Goal: Task Accomplishment & Management: Manage account settings

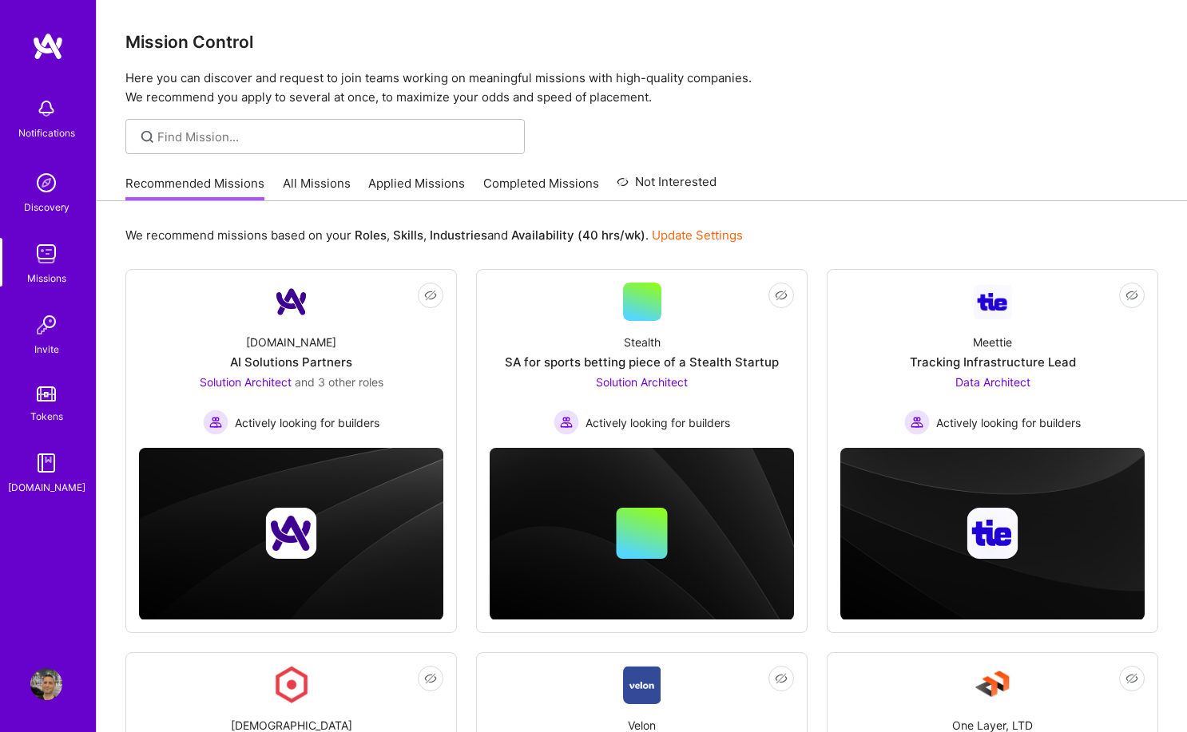
click at [55, 669] on img at bounding box center [46, 684] width 32 height 32
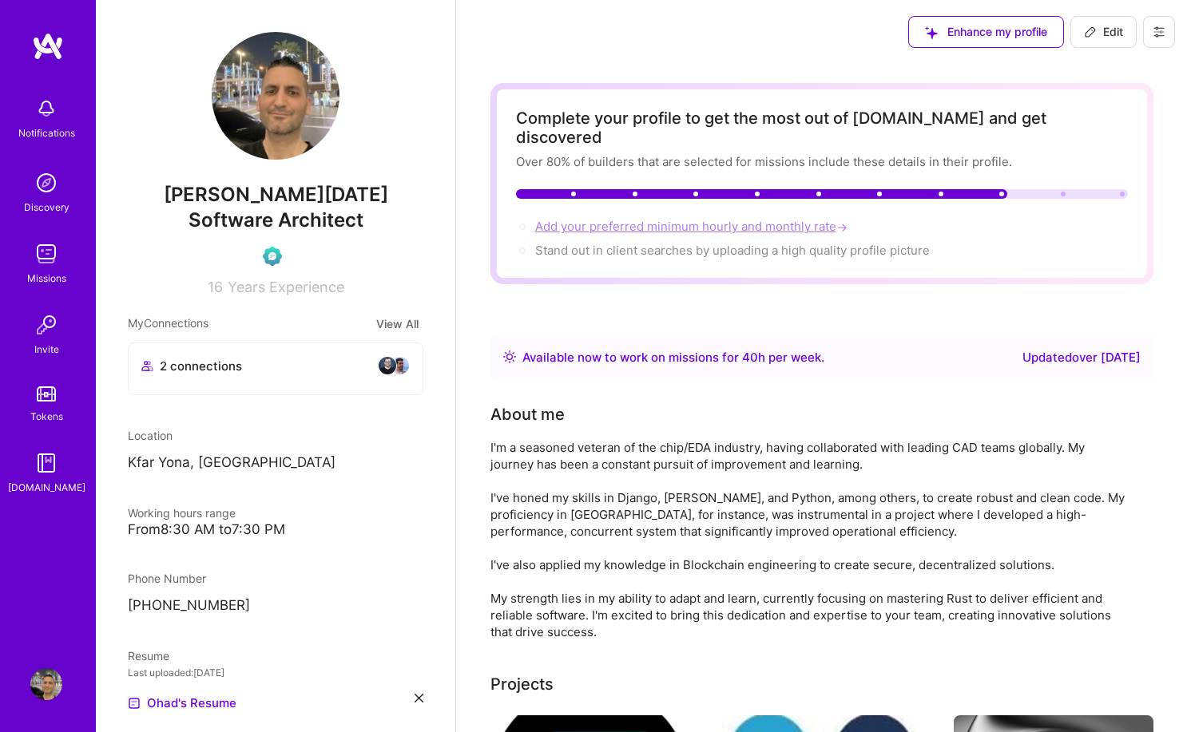
click at [628, 219] on span "Add your preferred minimum hourly and monthly rate →" at bounding box center [692, 226] width 315 height 15
select select "IL"
select select "Right Now"
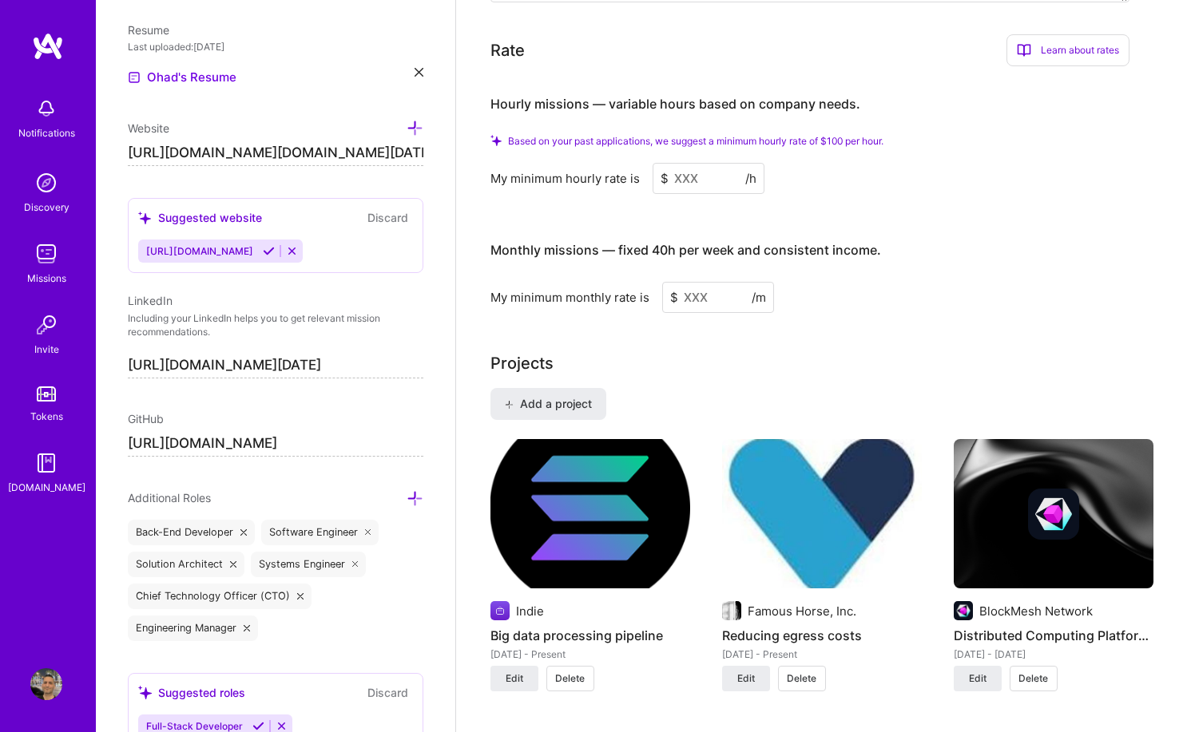
scroll to position [1023, 0]
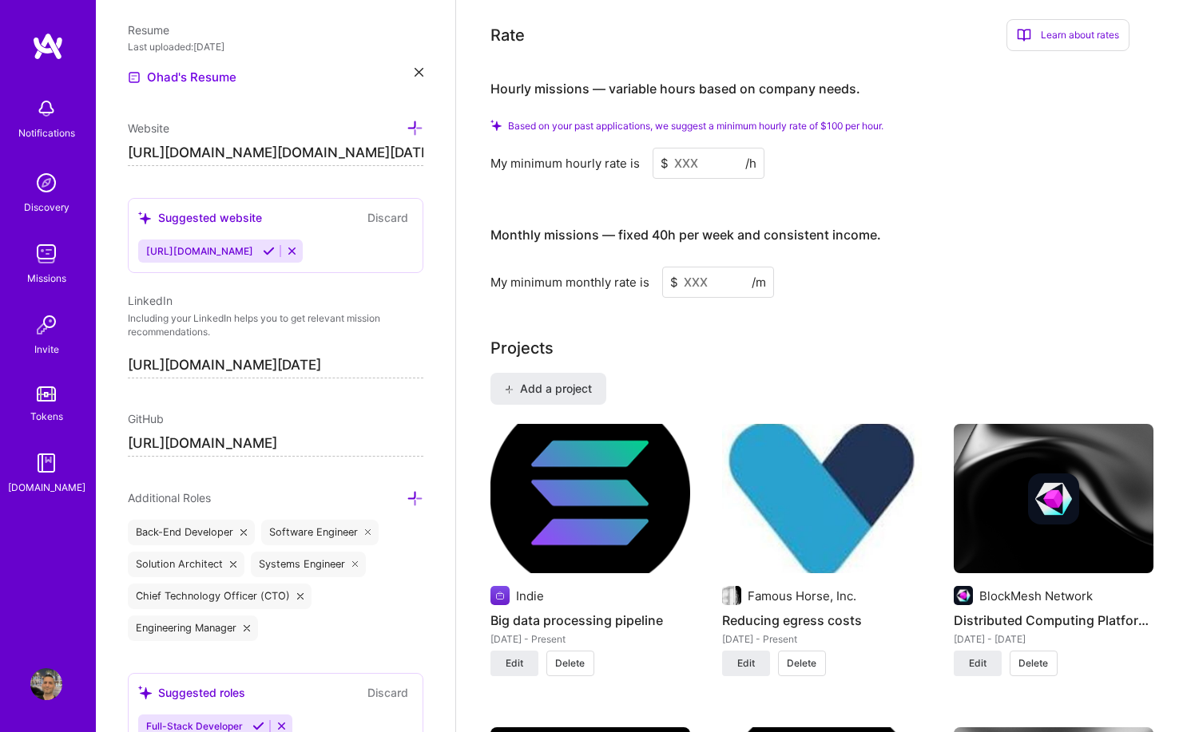
click at [707, 149] on input at bounding box center [708, 163] width 112 height 31
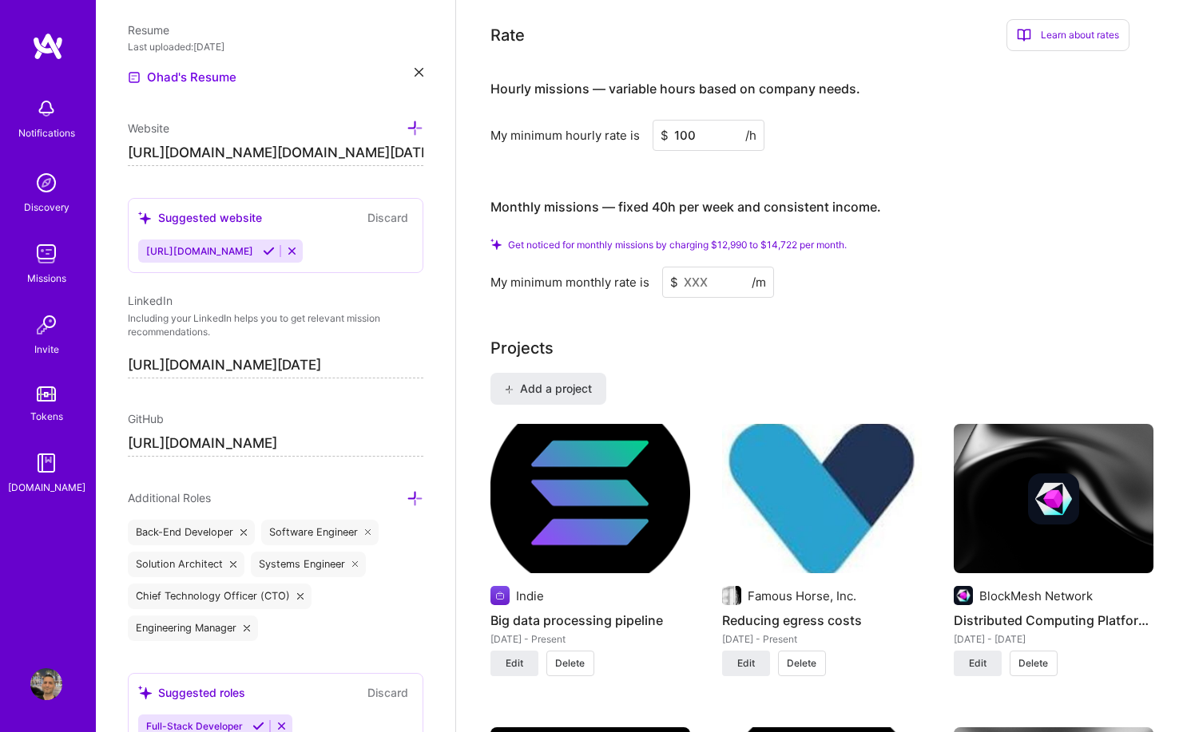
type input "100"
click at [724, 267] on input at bounding box center [718, 282] width 112 height 31
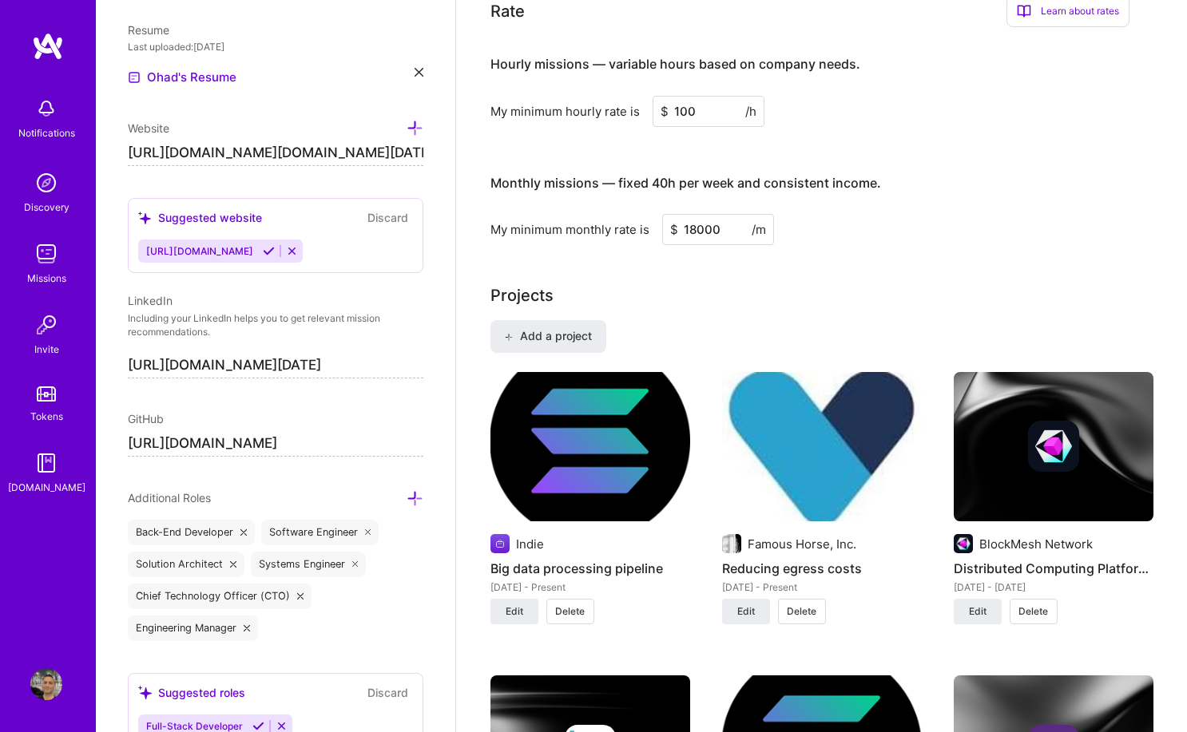
type input "18000"
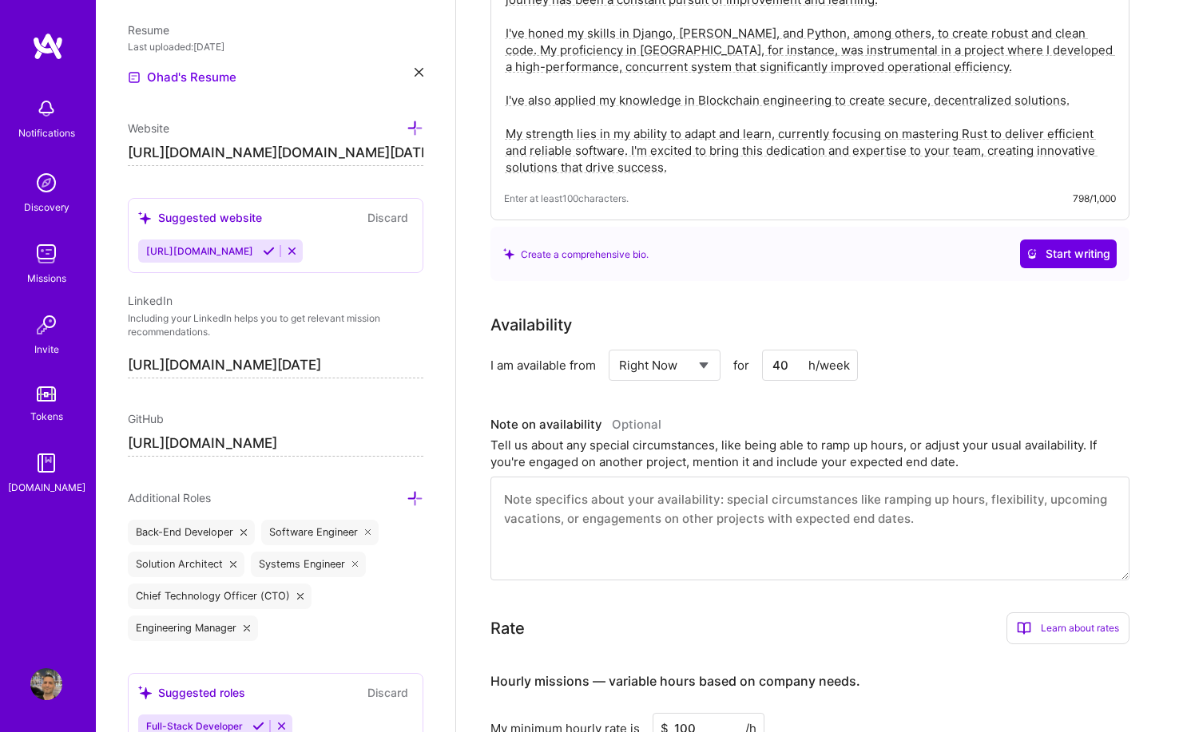
scroll to position [0, 0]
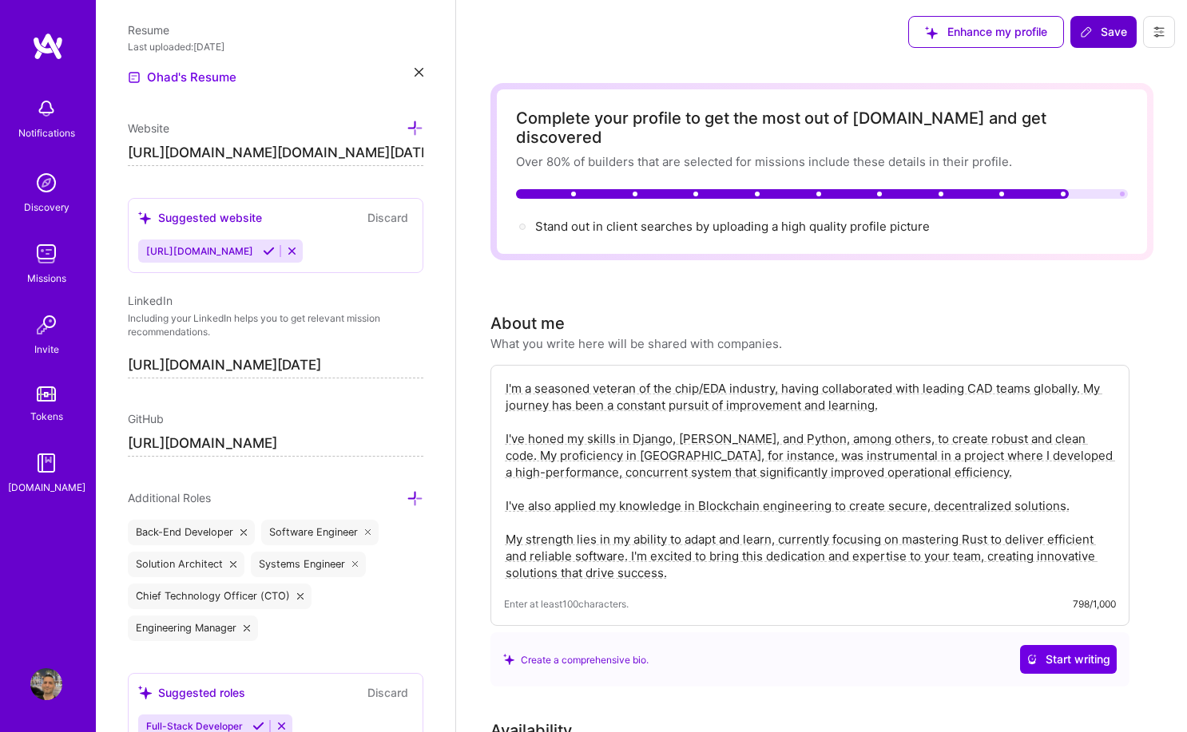
click at [1100, 33] on span "Save" at bounding box center [1103, 32] width 47 height 16
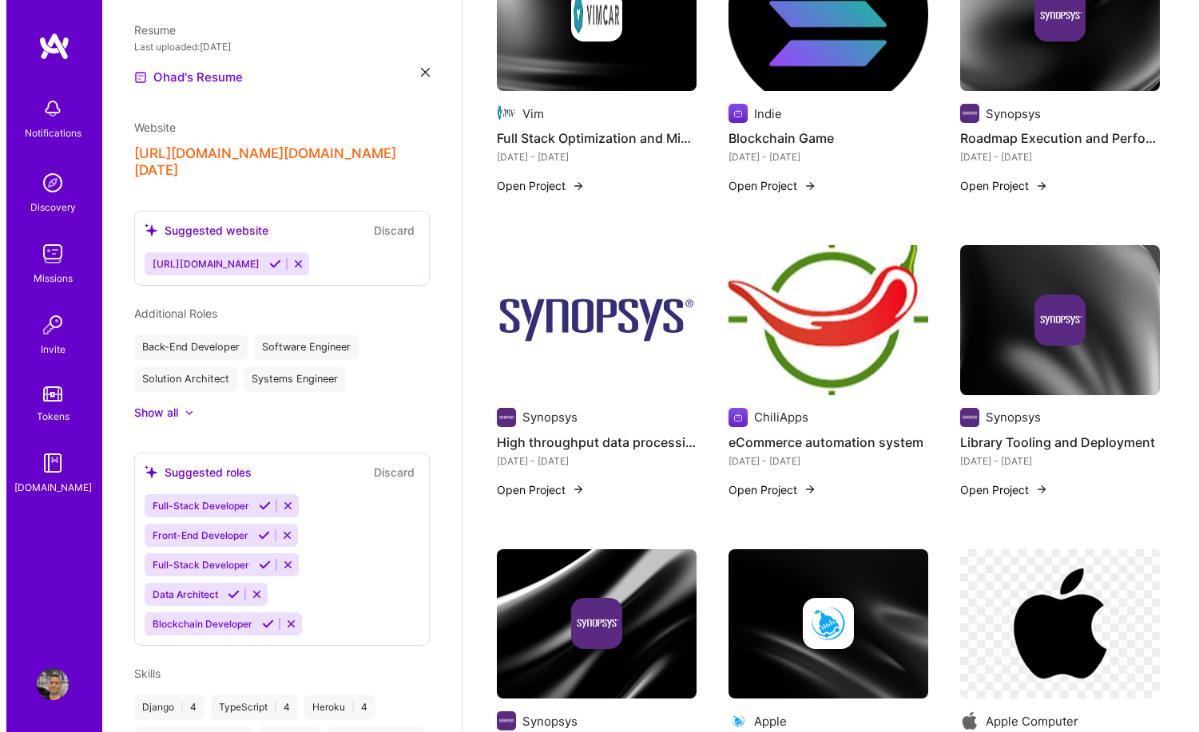
scroll to position [511, 0]
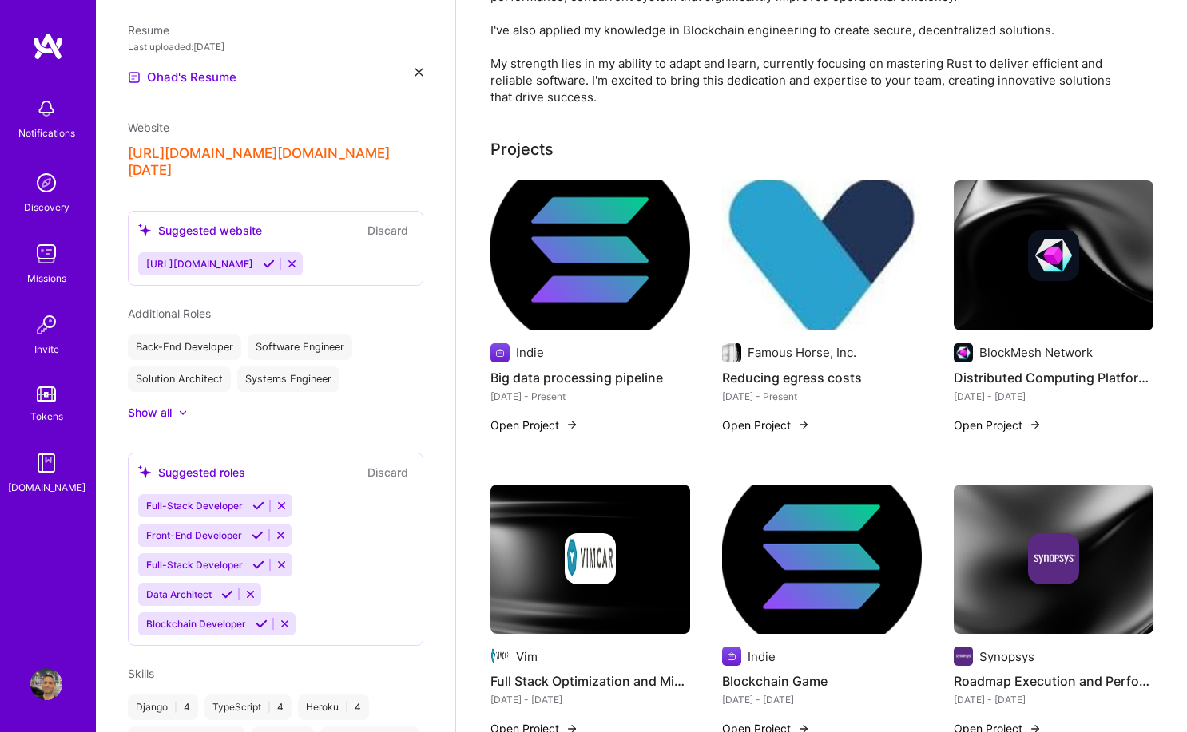
click at [1033, 301] on img at bounding box center [1053, 255] width 200 height 150
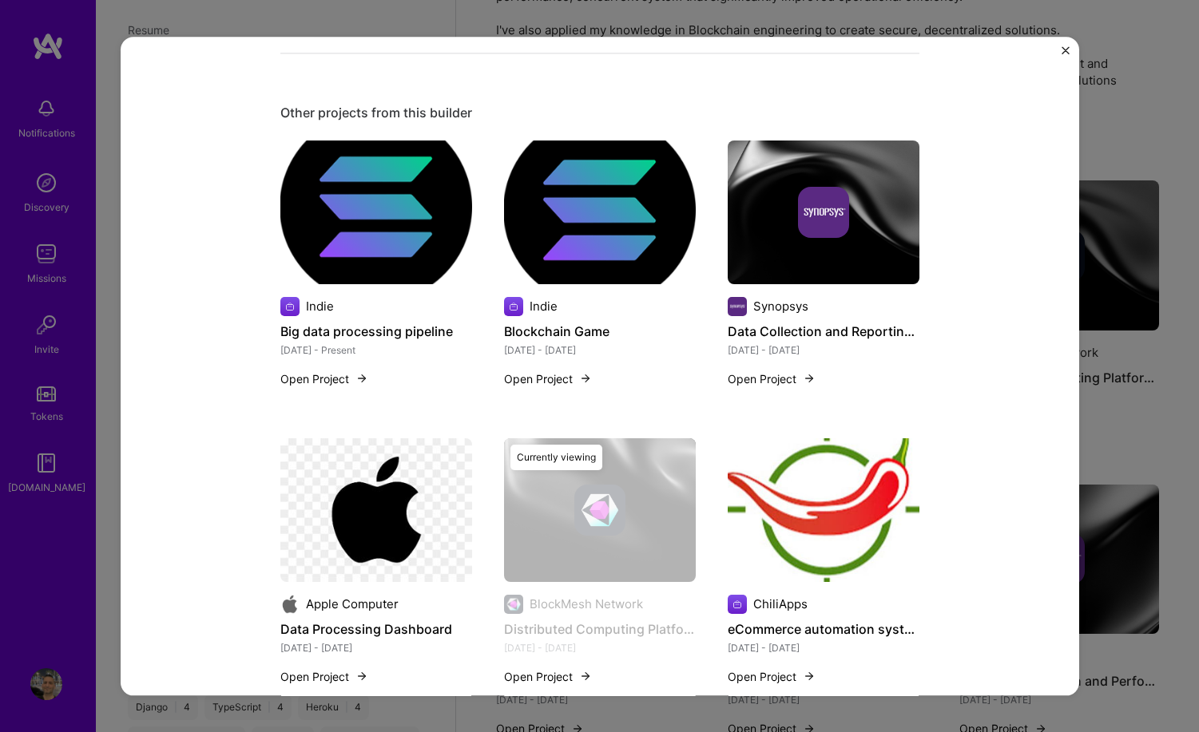
scroll to position [288, 0]
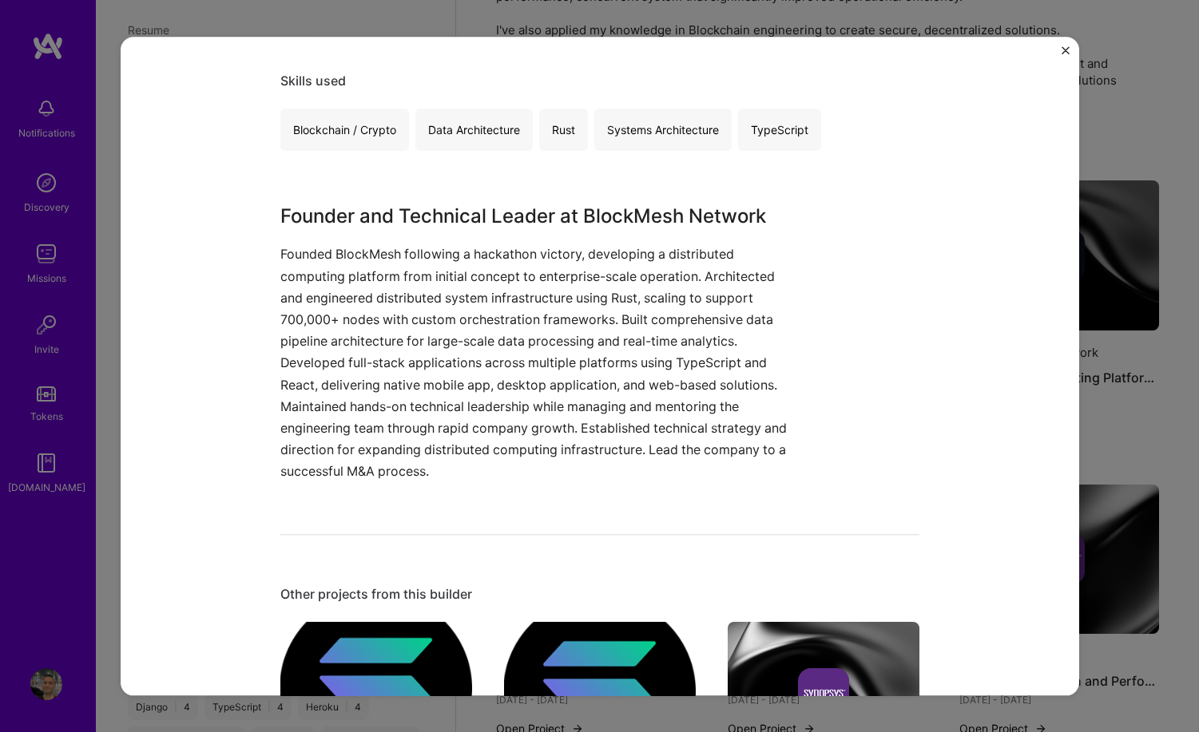
click at [1061, 45] on div "Distributed Computing Platform Development BlockMesh Network Blockchain, Cloud …" at bounding box center [600, 366] width 958 height 659
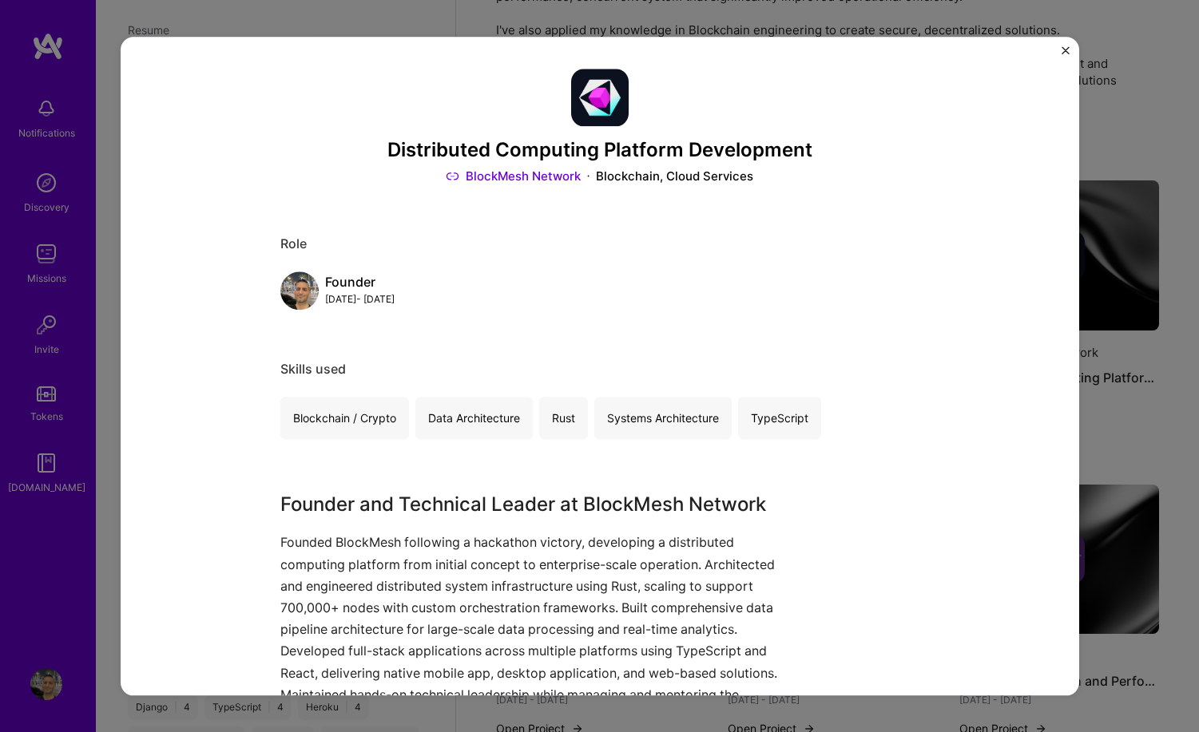
click at [1066, 46] on img "Close" at bounding box center [1065, 50] width 8 height 8
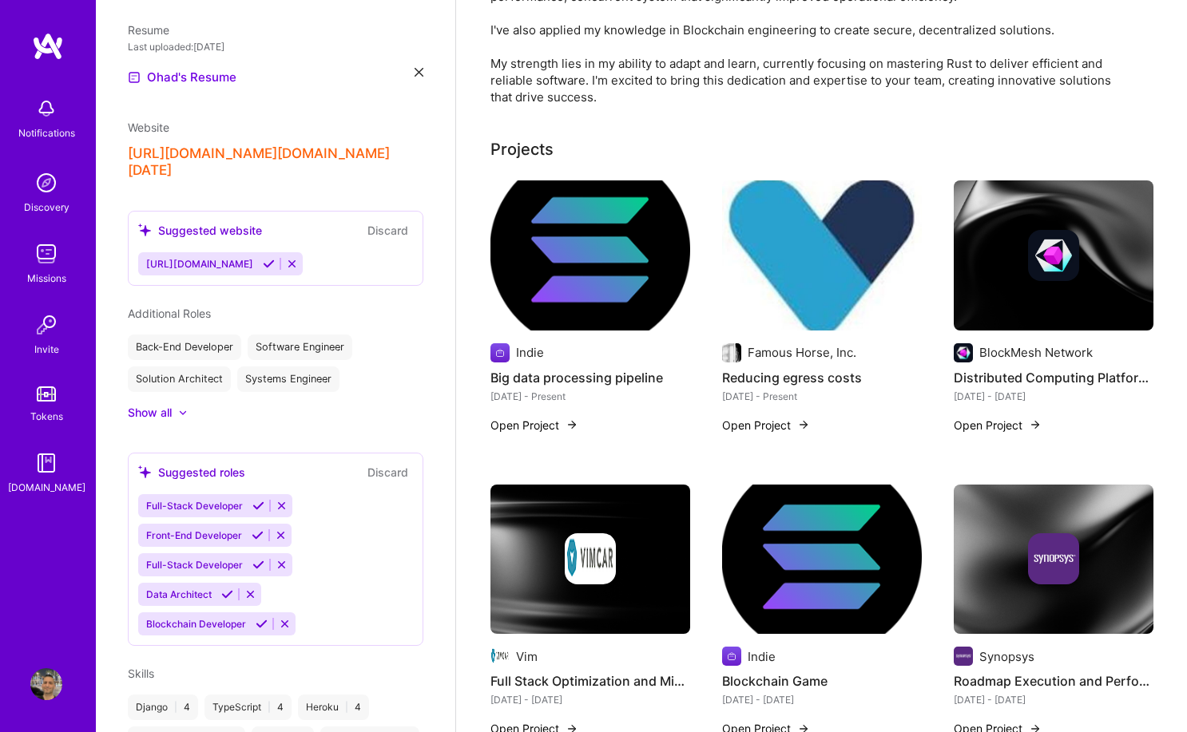
click at [1012, 417] on button "Open Project" at bounding box center [997, 425] width 88 height 17
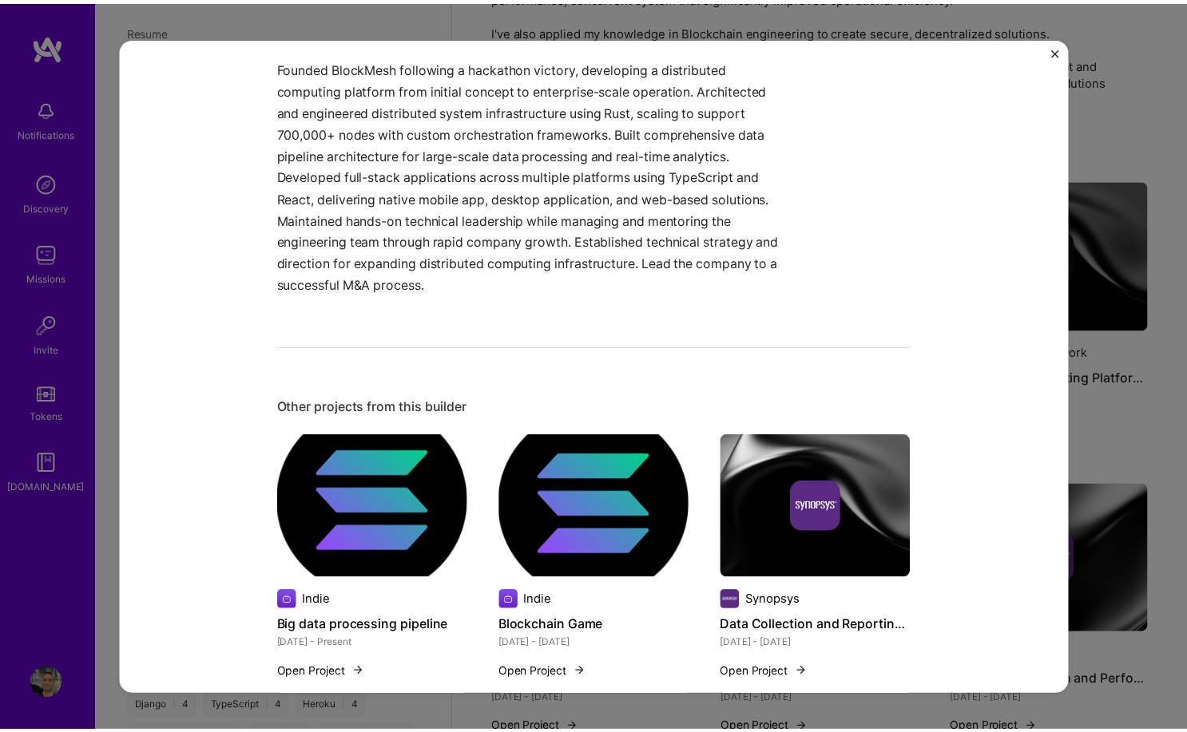
scroll to position [624, 0]
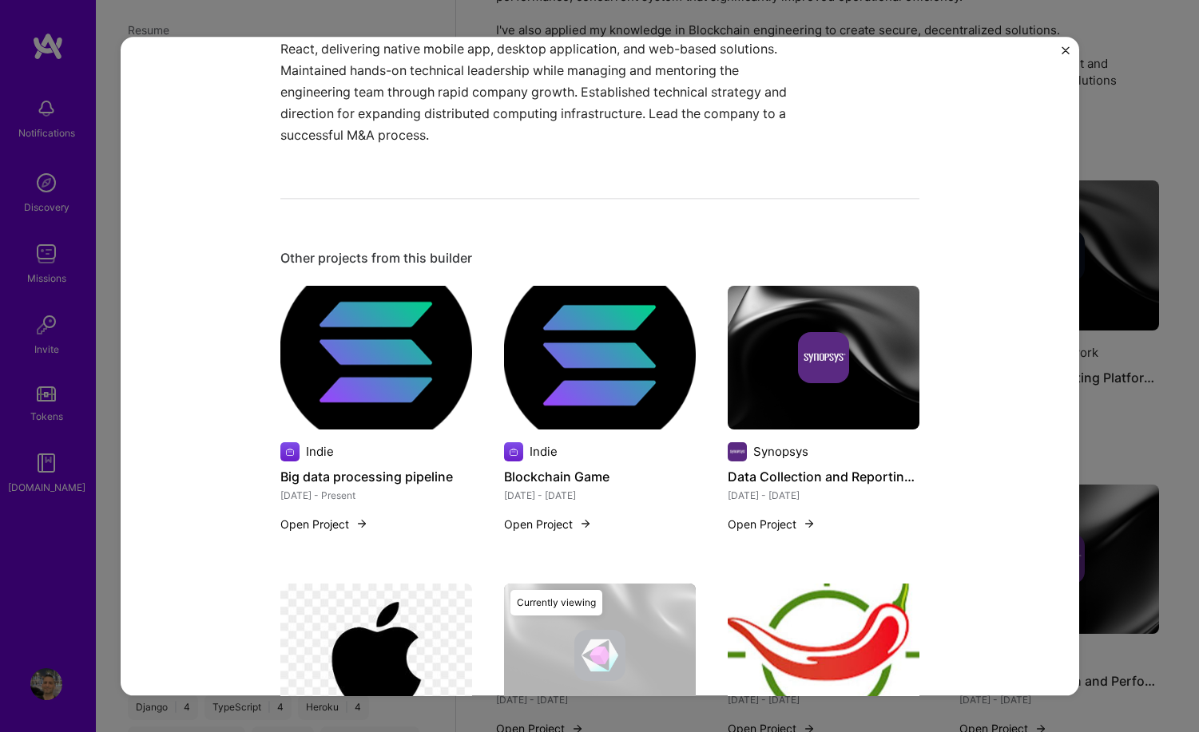
click at [1065, 50] on img "Close" at bounding box center [1065, 50] width 8 height 8
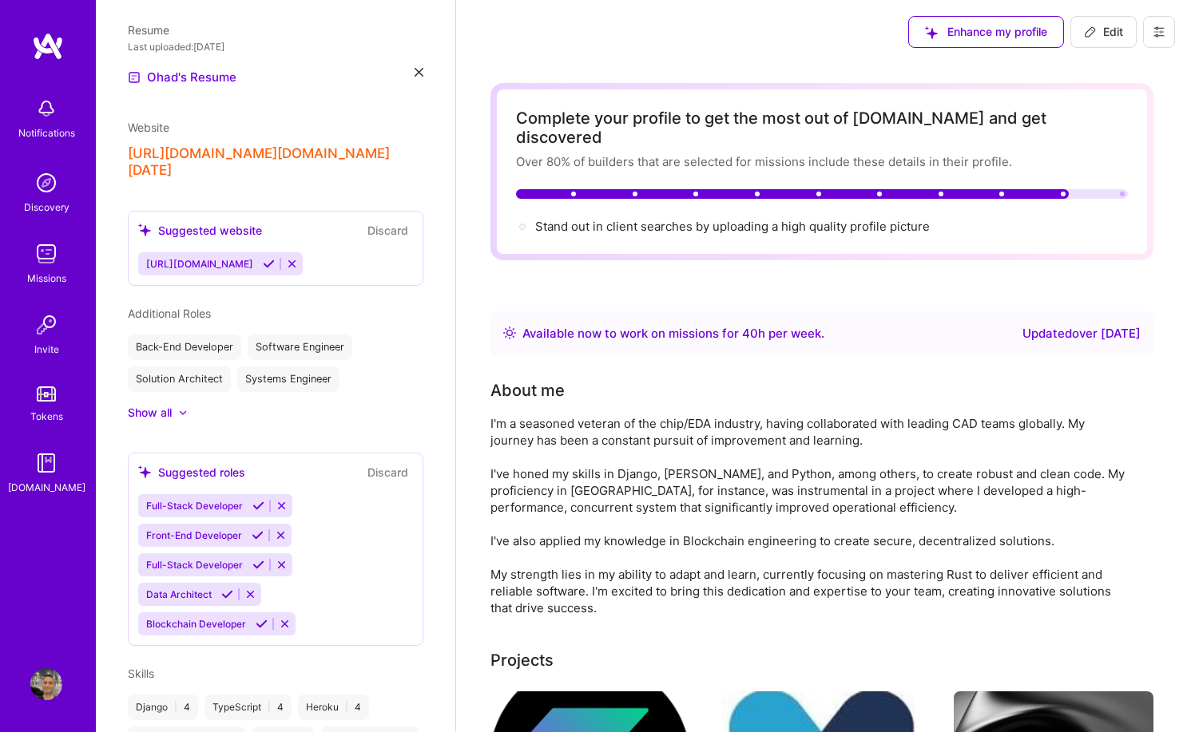
click at [1117, 37] on span "Edit" at bounding box center [1103, 32] width 39 height 16
select select "IL"
select select "Right Now"
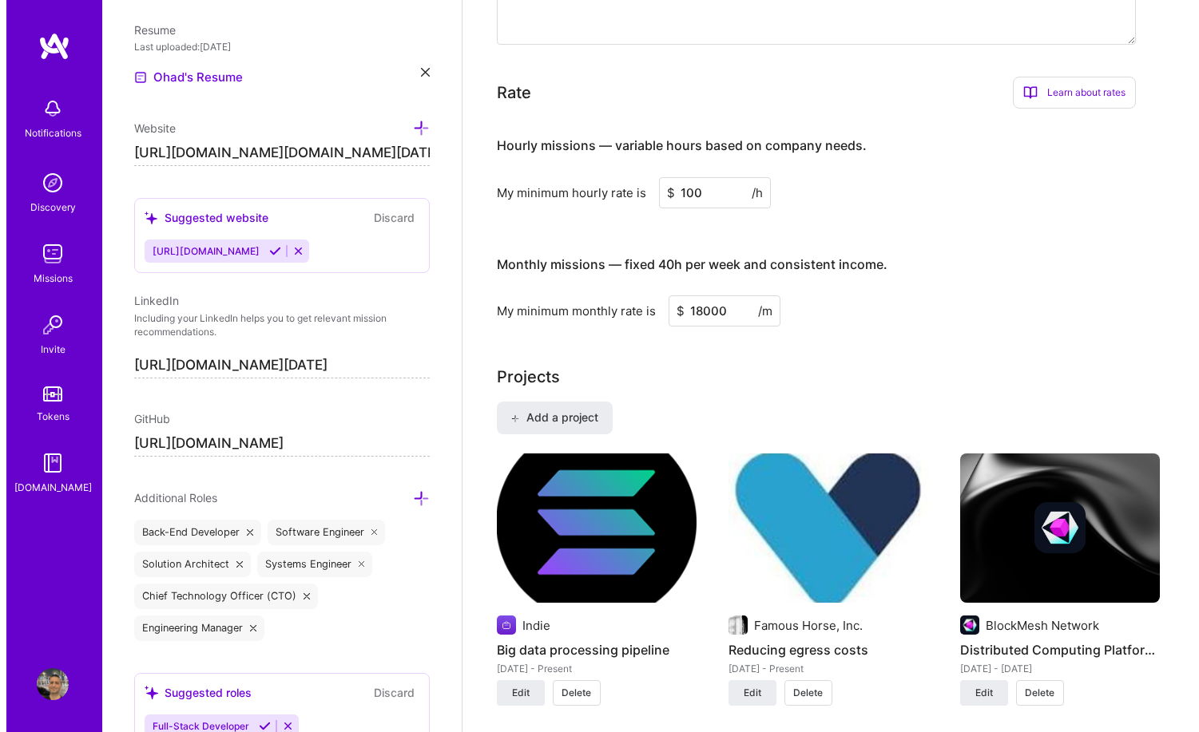
scroll to position [1086, 0]
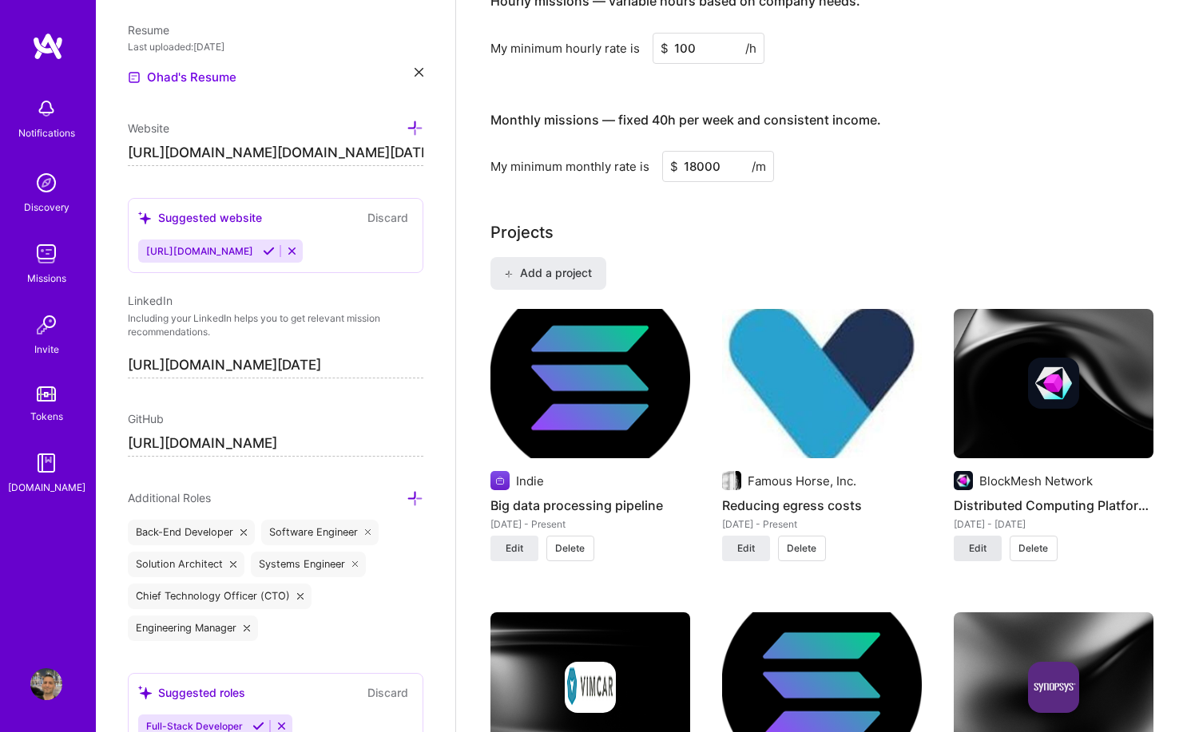
click at [985, 541] on span "Edit" at bounding box center [978, 548] width 18 height 14
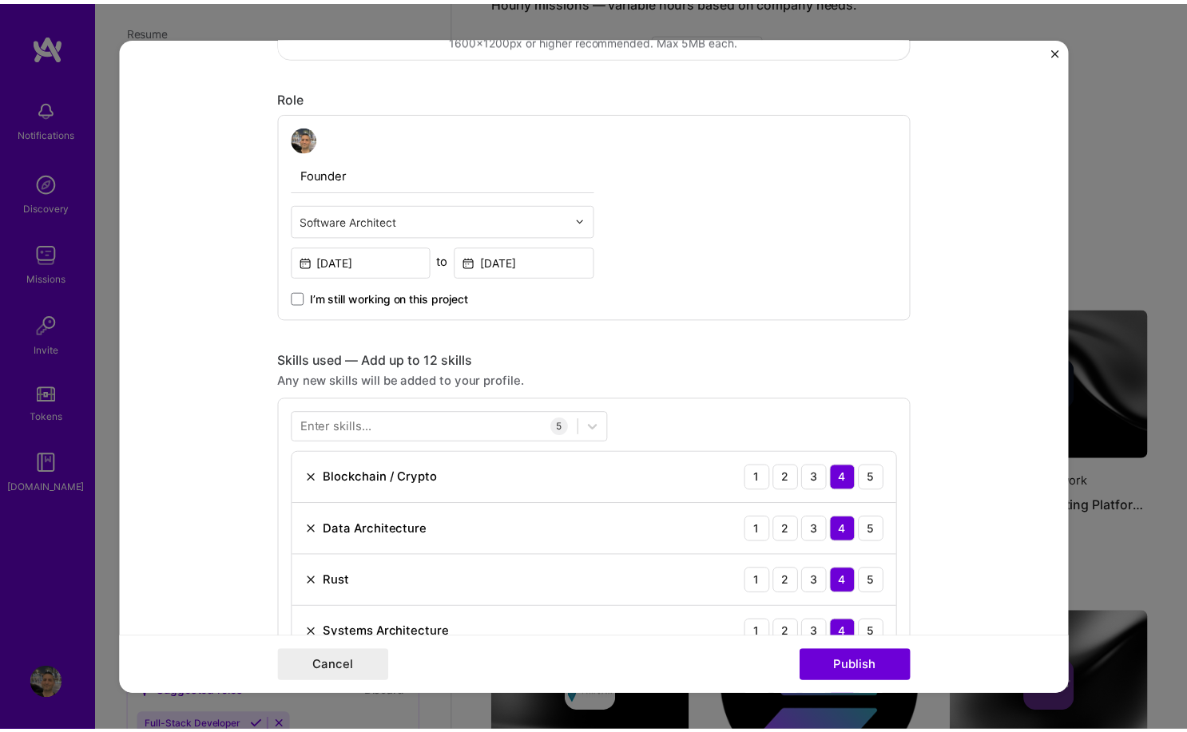
scroll to position [600, 0]
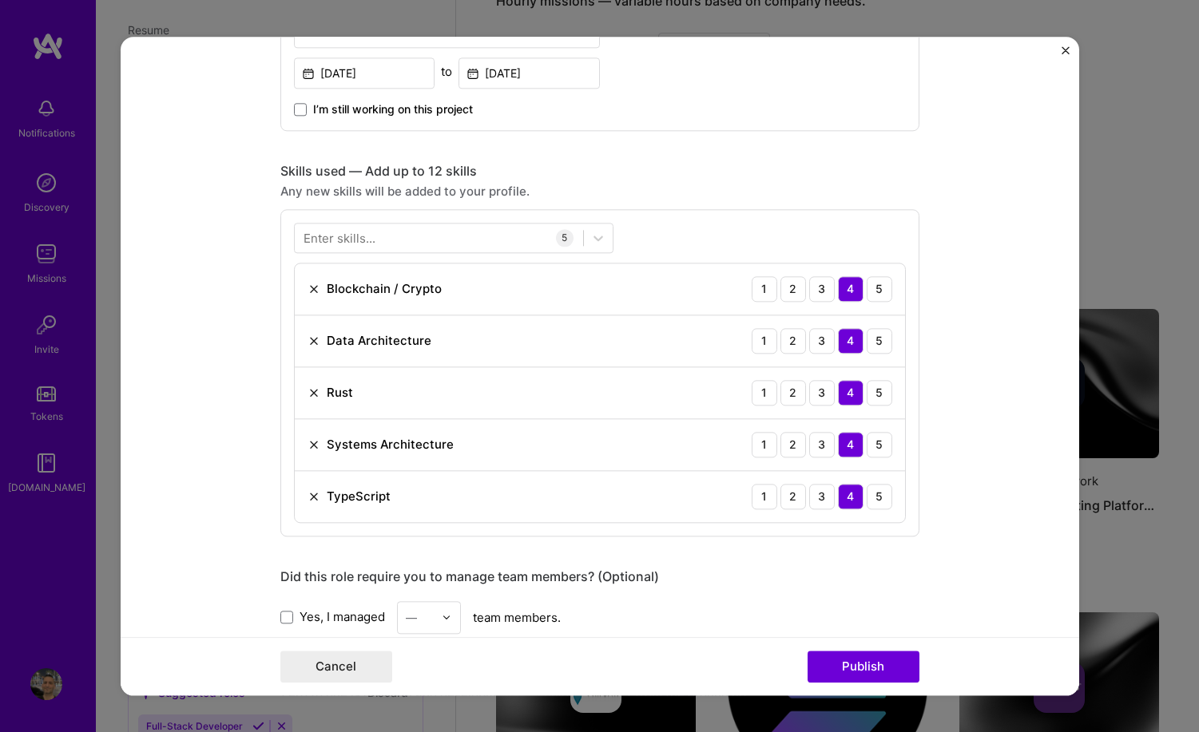
click at [1064, 52] on img "Close" at bounding box center [1065, 50] width 8 height 8
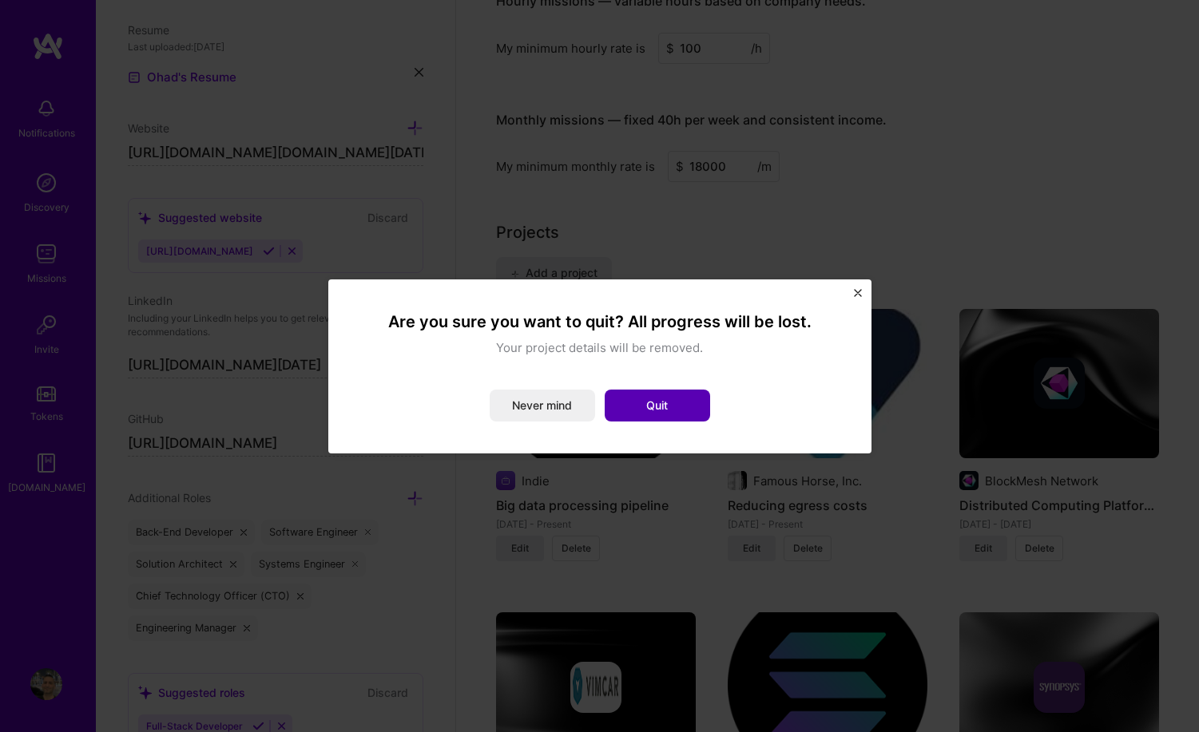
click at [649, 409] on button "Quit" at bounding box center [656, 406] width 105 height 32
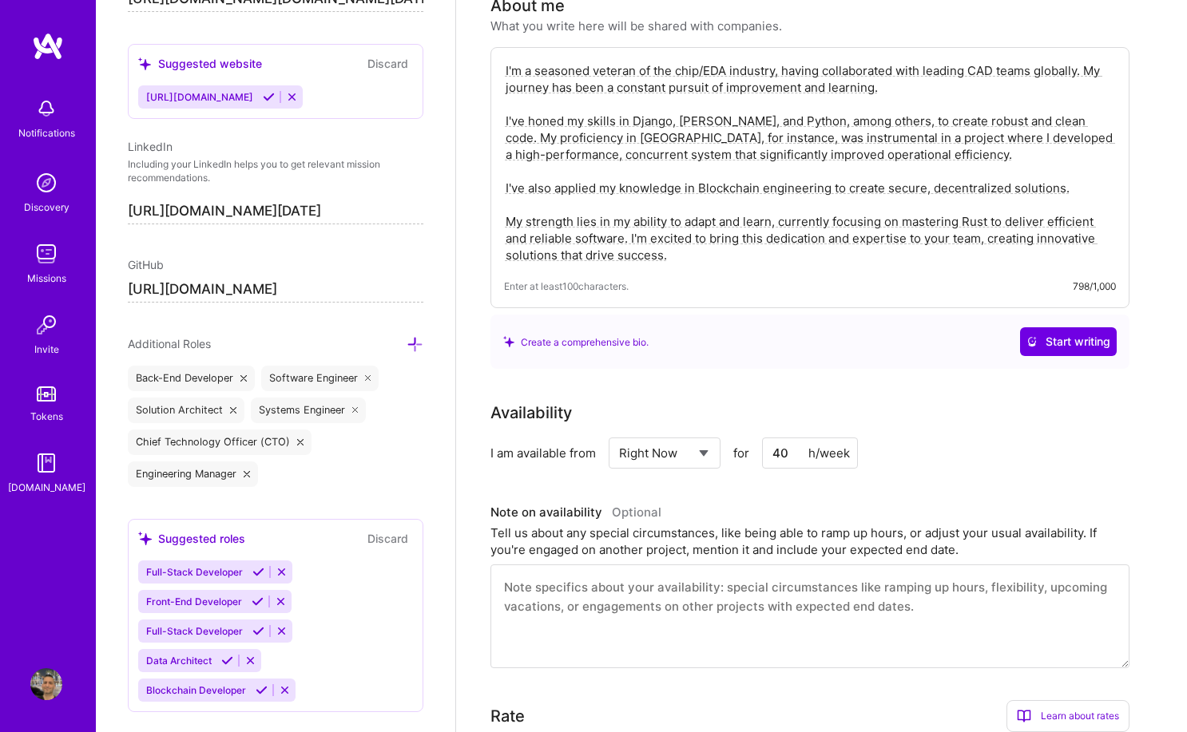
scroll to position [1018, 0]
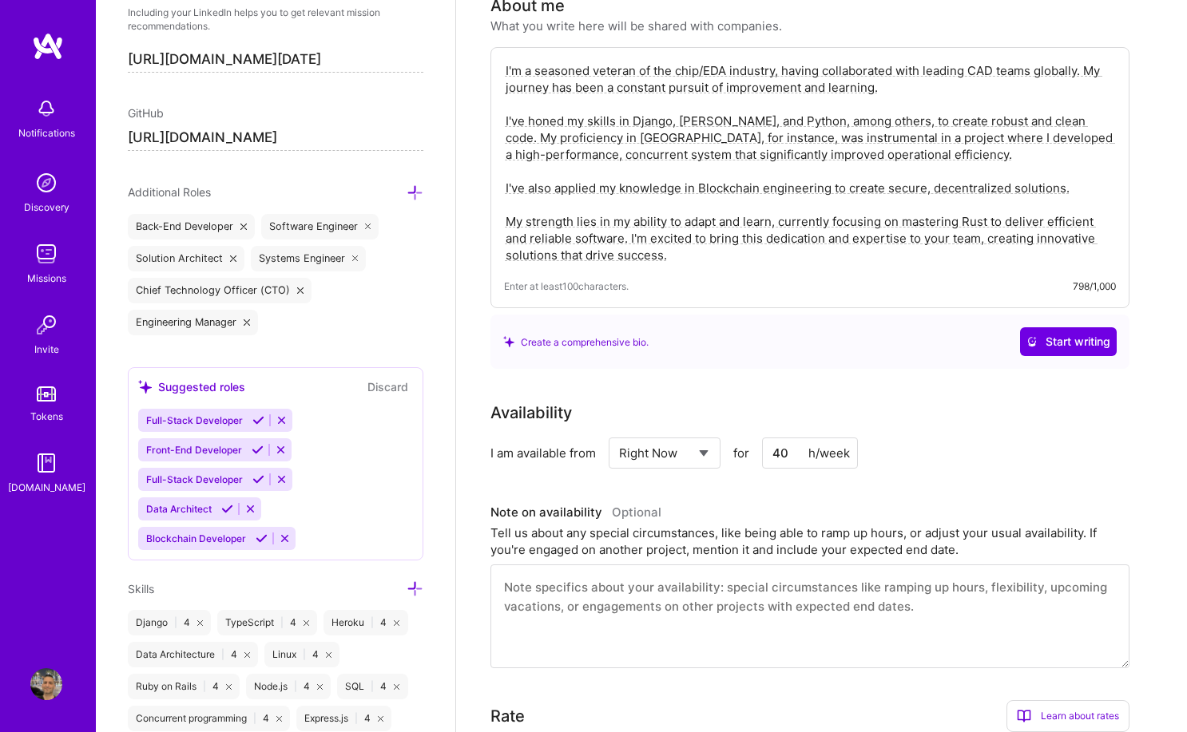
click at [406, 192] on icon at bounding box center [414, 192] width 17 height 17
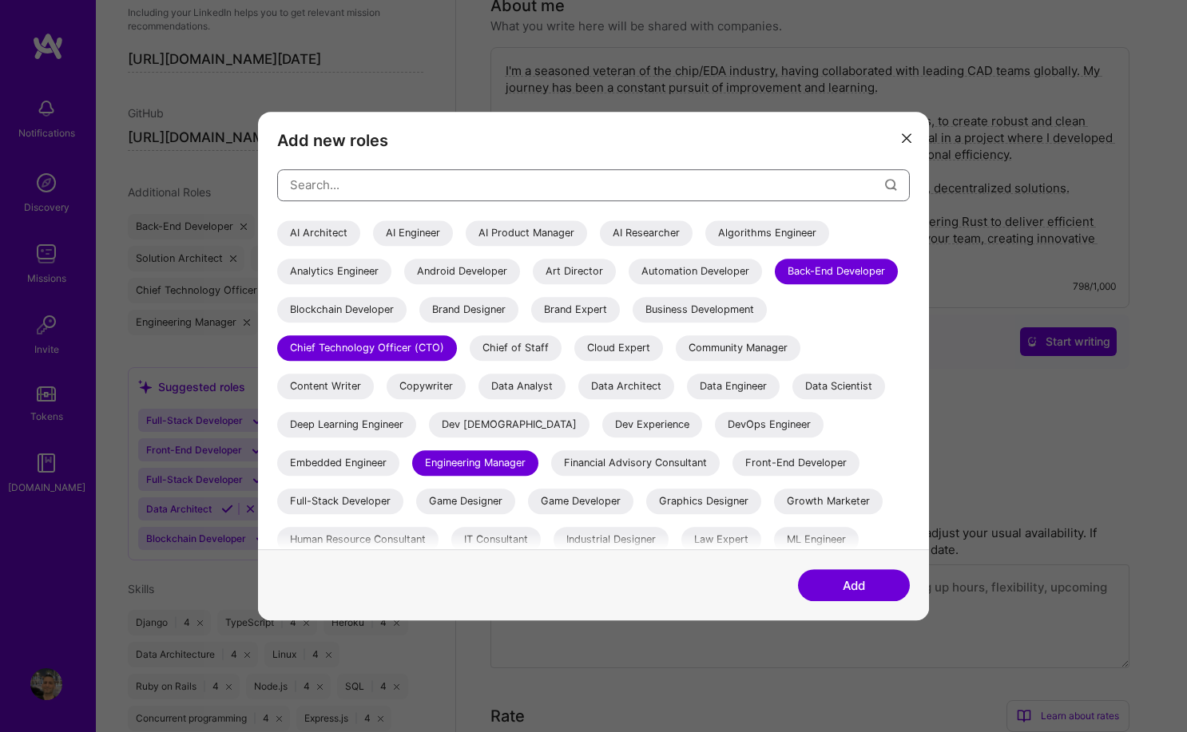
click at [400, 192] on input "modal" at bounding box center [587, 184] width 595 height 41
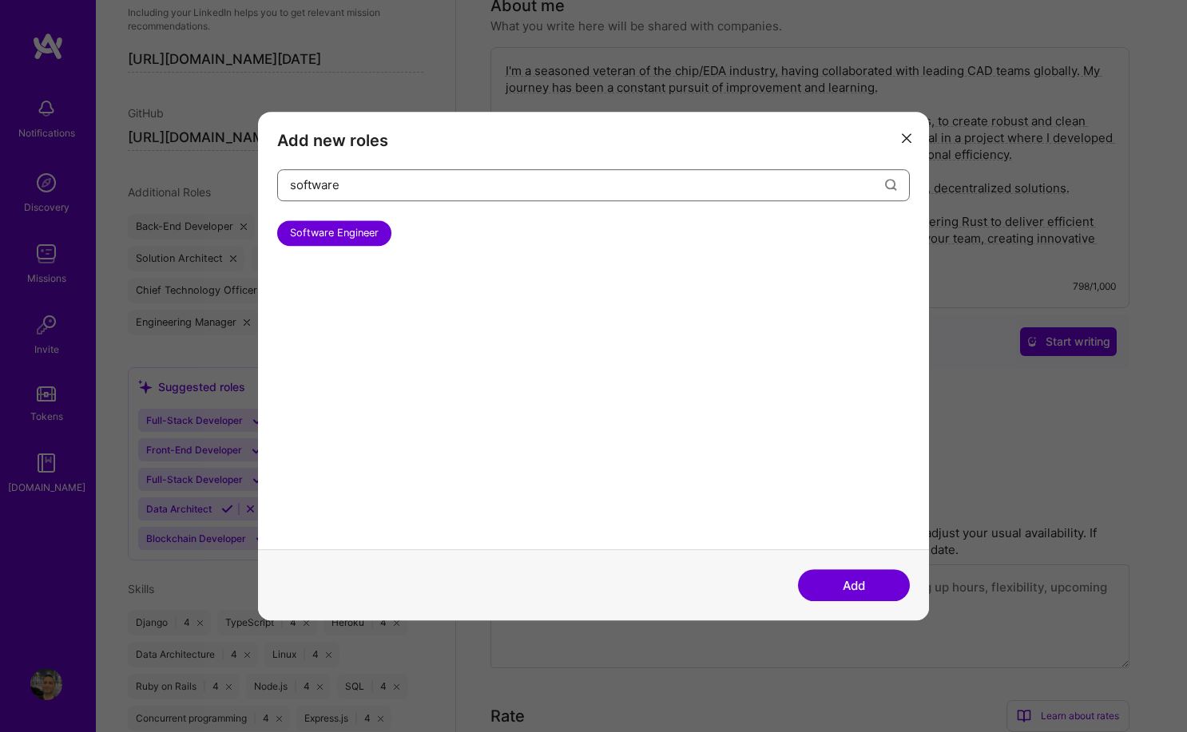
type input "software a"
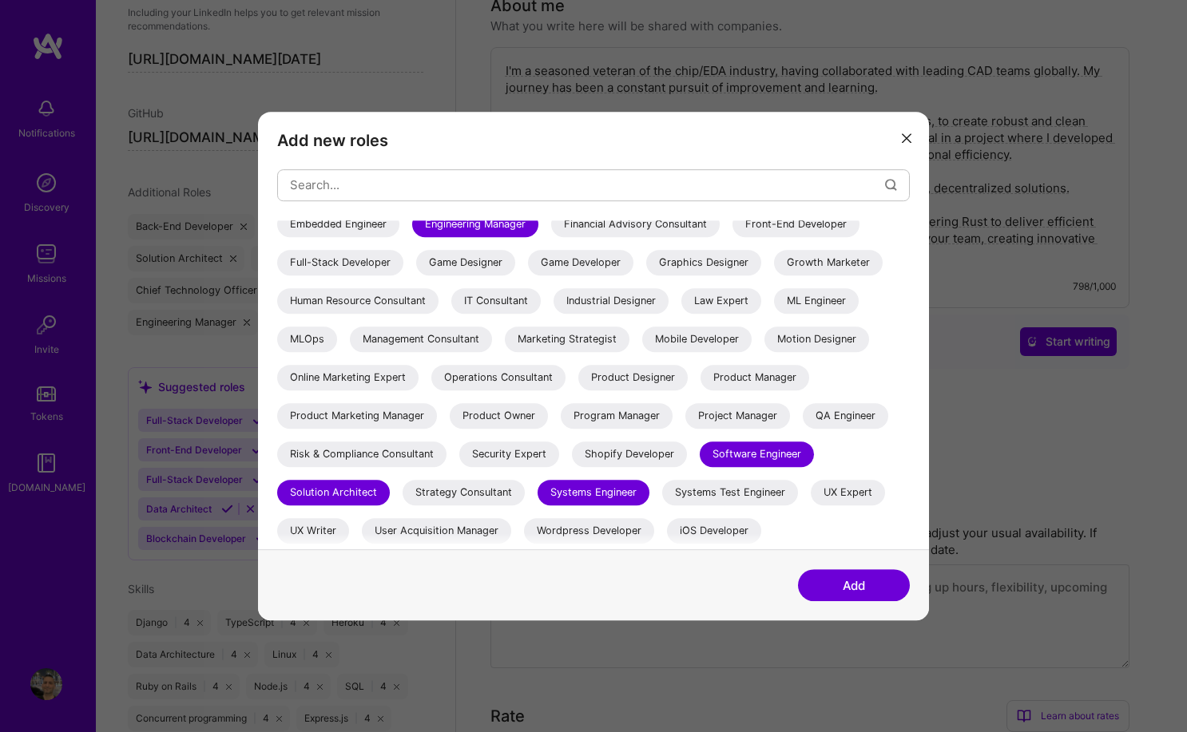
scroll to position [277, 0]
click at [906, 139] on icon "modal" at bounding box center [907, 138] width 10 height 10
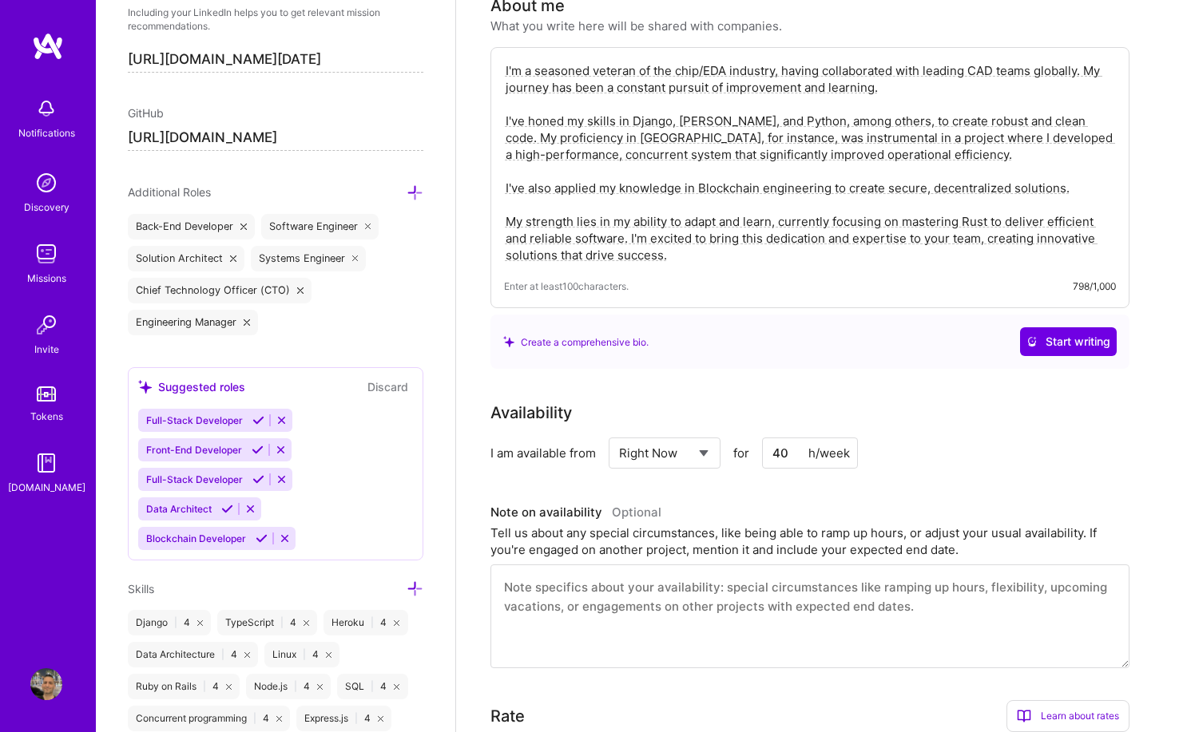
click at [775, 315] on div "Create a comprehensive bio. Start writing" at bounding box center [809, 342] width 639 height 54
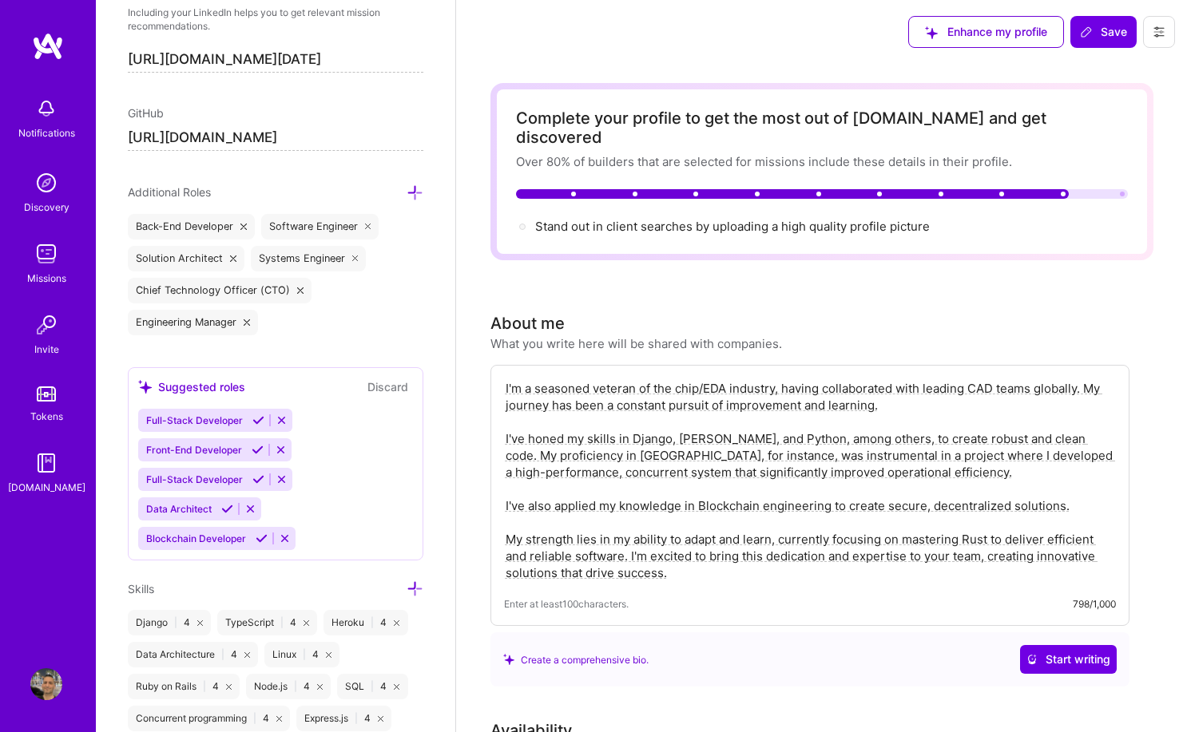
click at [555, 218] on div "Stand out in client searches by uploading a high quality profile picture" at bounding box center [732, 226] width 394 height 17
click at [45, 676] on img at bounding box center [46, 684] width 32 height 32
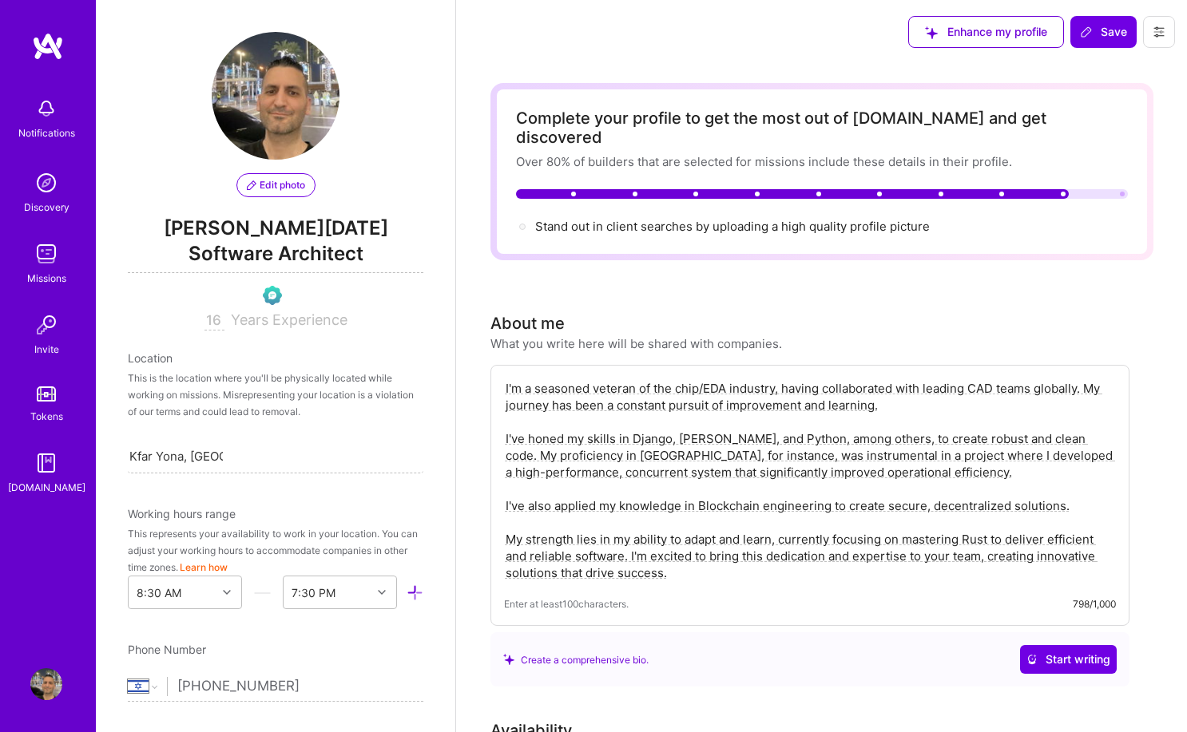
click at [279, 190] on span "Edit photo" at bounding box center [276, 185] width 58 height 14
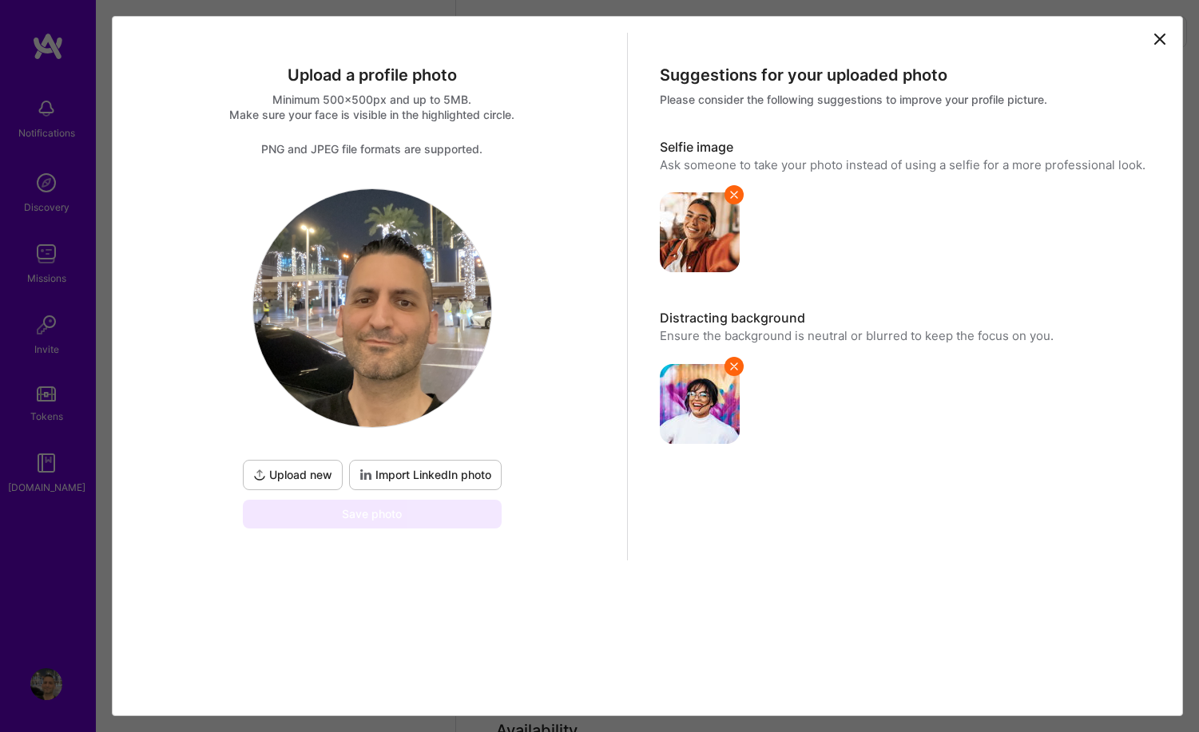
click at [420, 286] on img at bounding box center [372, 308] width 238 height 238
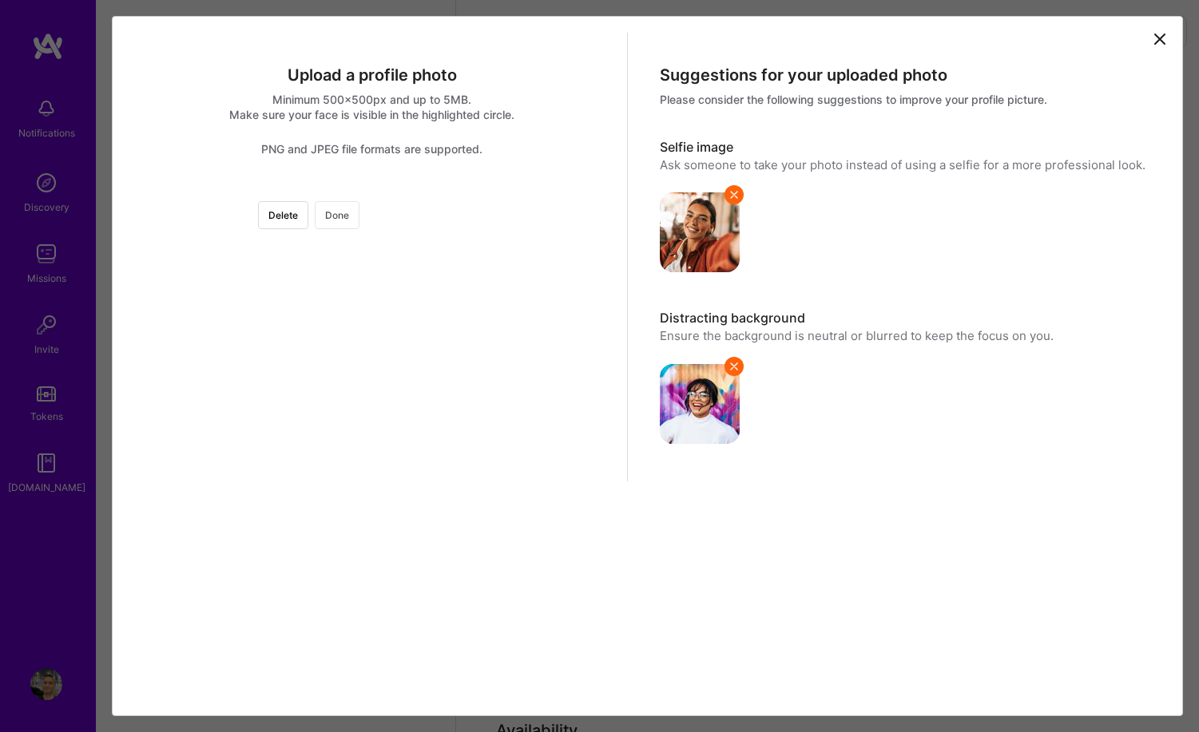
click at [359, 216] on button "Done" at bounding box center [337, 215] width 45 height 28
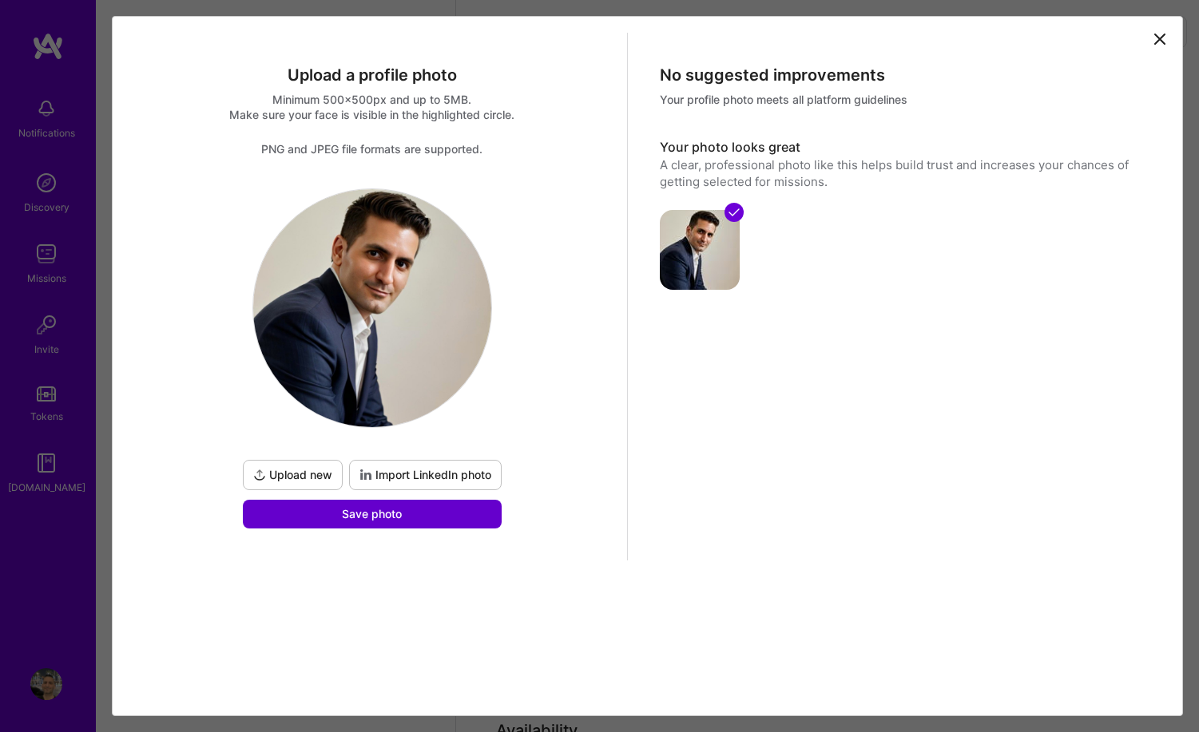
click at [394, 524] on button "Save photo" at bounding box center [372, 514] width 259 height 29
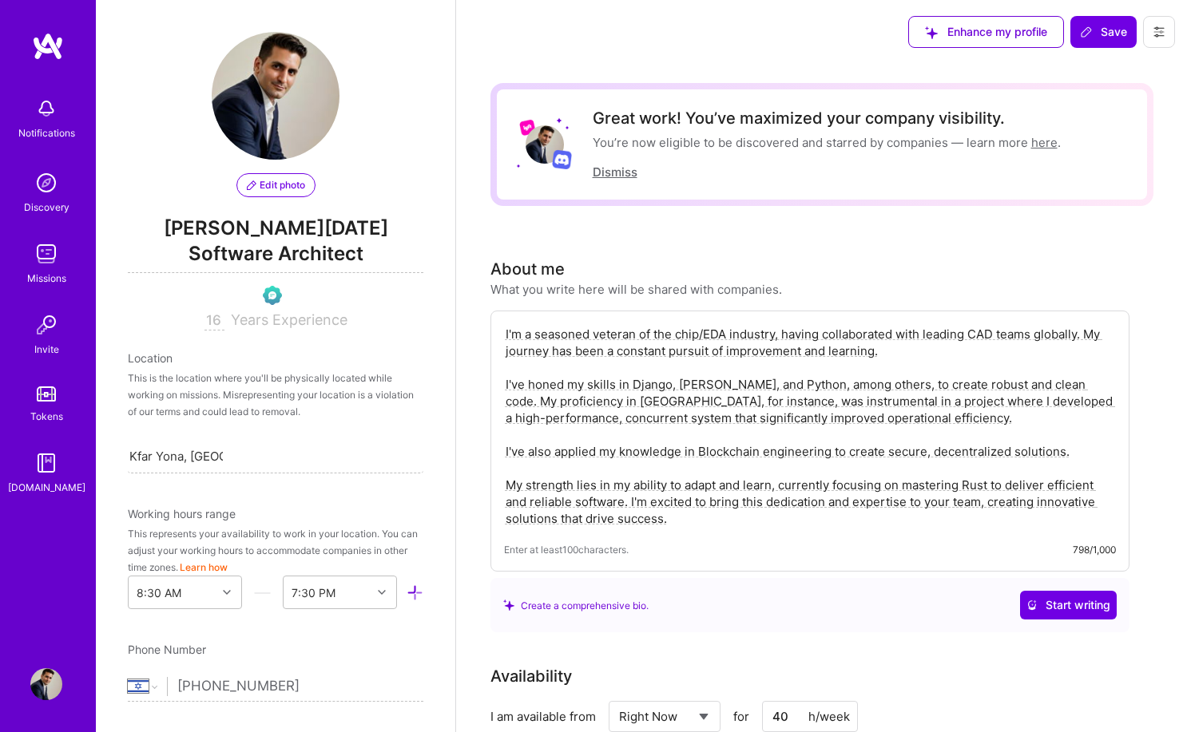
click at [631, 174] on button "Dismiss" at bounding box center [615, 172] width 45 height 17
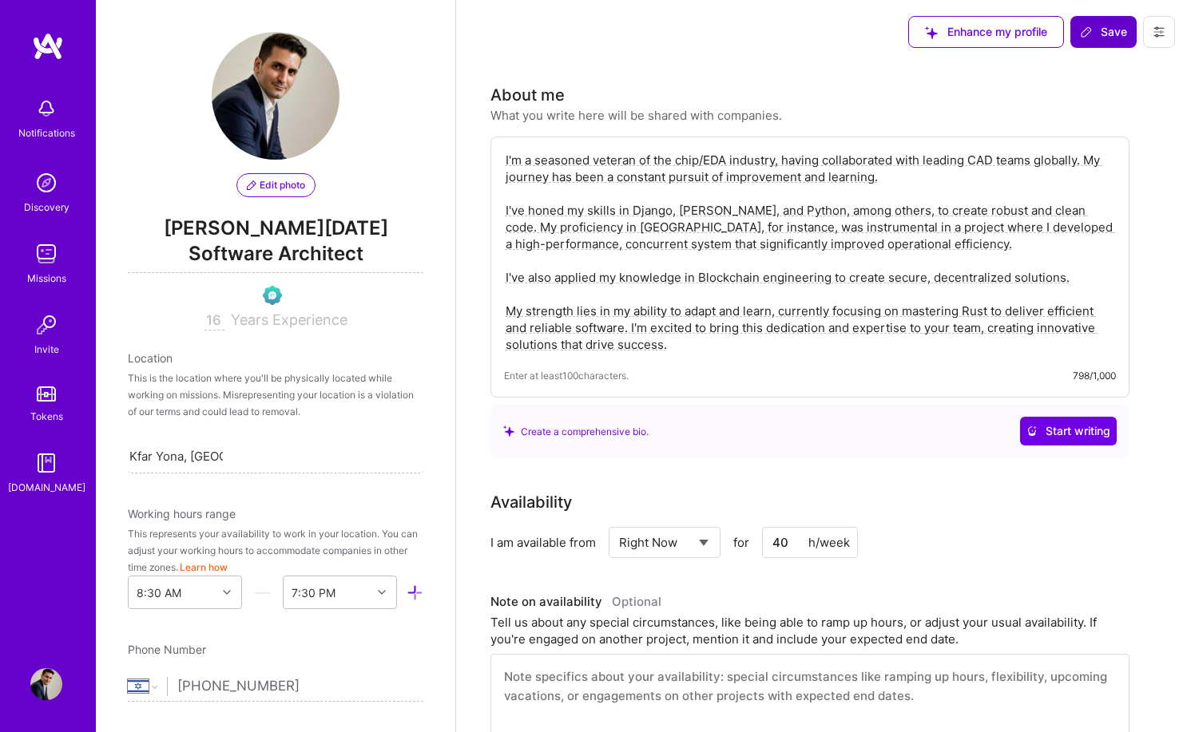
click at [1080, 33] on icon at bounding box center [1086, 32] width 13 height 13
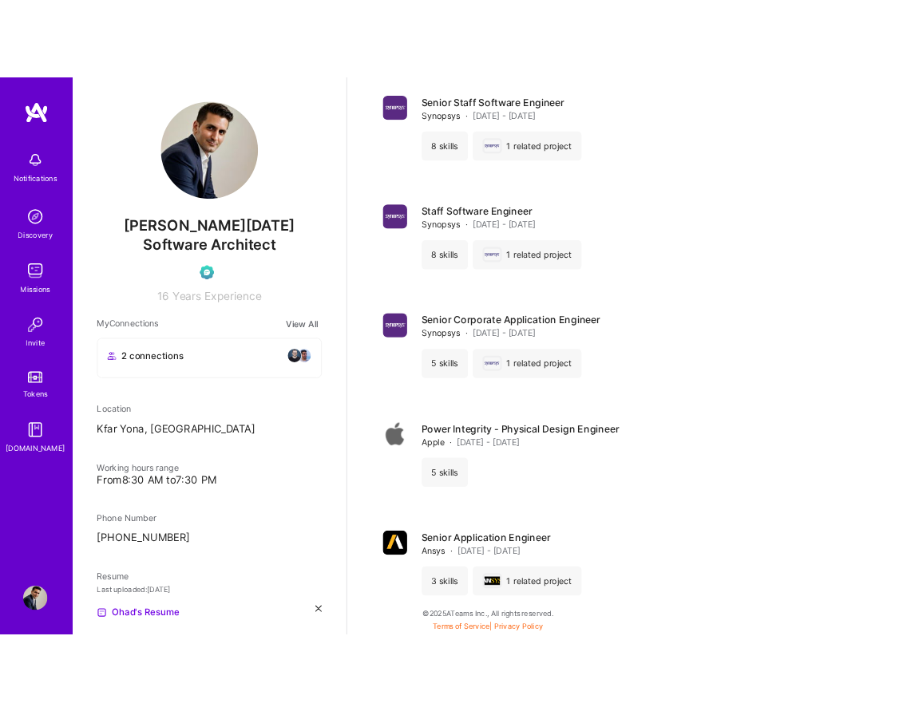
scroll to position [529, 0]
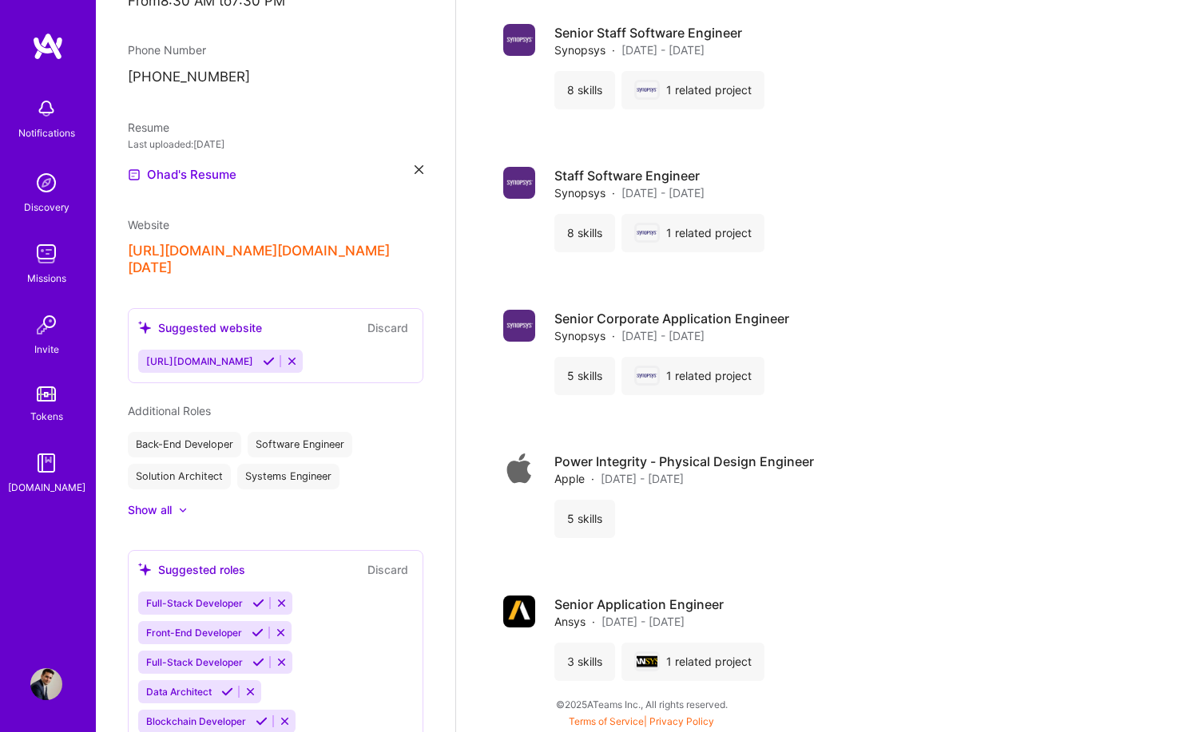
click at [264, 248] on button "[URL][DOMAIN_NAME][DOMAIN_NAME][DATE]" at bounding box center [275, 260] width 295 height 34
